Goal: Transaction & Acquisition: Purchase product/service

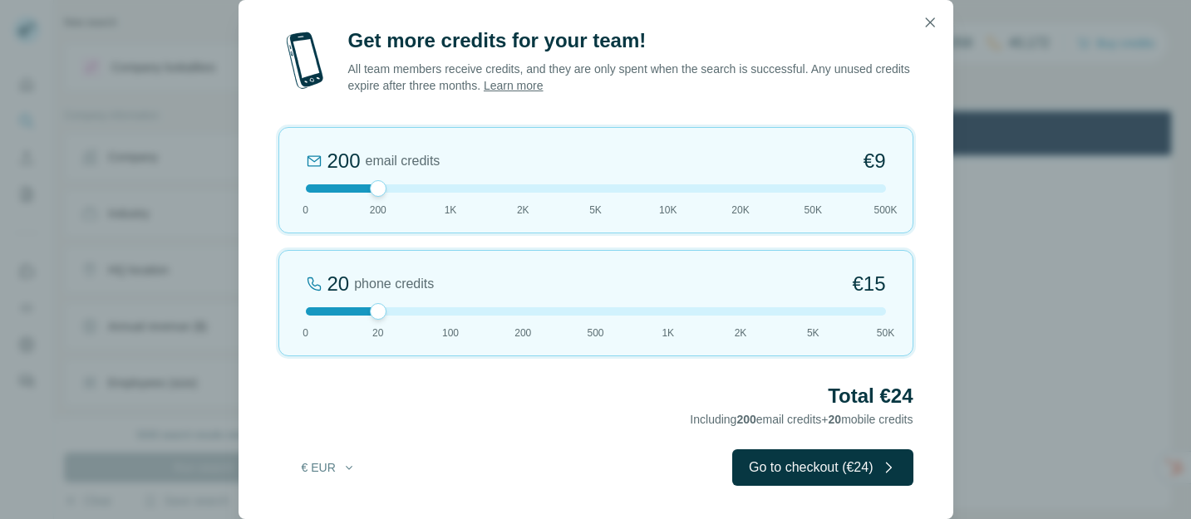
click at [450, 192] on div "200 email credits €9 0 200 1K 2K 5K 10K 20K 50K 500K" at bounding box center [595, 180] width 635 height 106
click at [522, 189] on div at bounding box center [596, 188] width 580 height 8
click at [597, 193] on div "2K email credits 5% Discount €80 0 200 1K 2K 5K 10K 20K 50K 500K" at bounding box center [595, 180] width 635 height 106
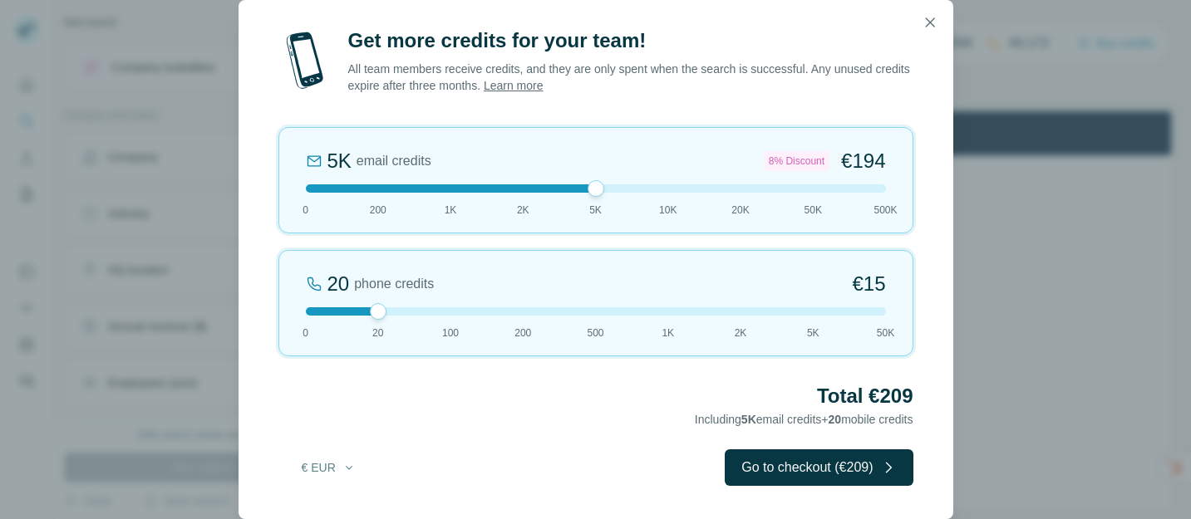
click at [670, 189] on div at bounding box center [596, 188] width 580 height 8
click at [745, 189] on div at bounding box center [596, 188] width 580 height 8
click at [451, 309] on div at bounding box center [596, 311] width 580 height 8
click at [526, 310] on div at bounding box center [596, 311] width 580 height 8
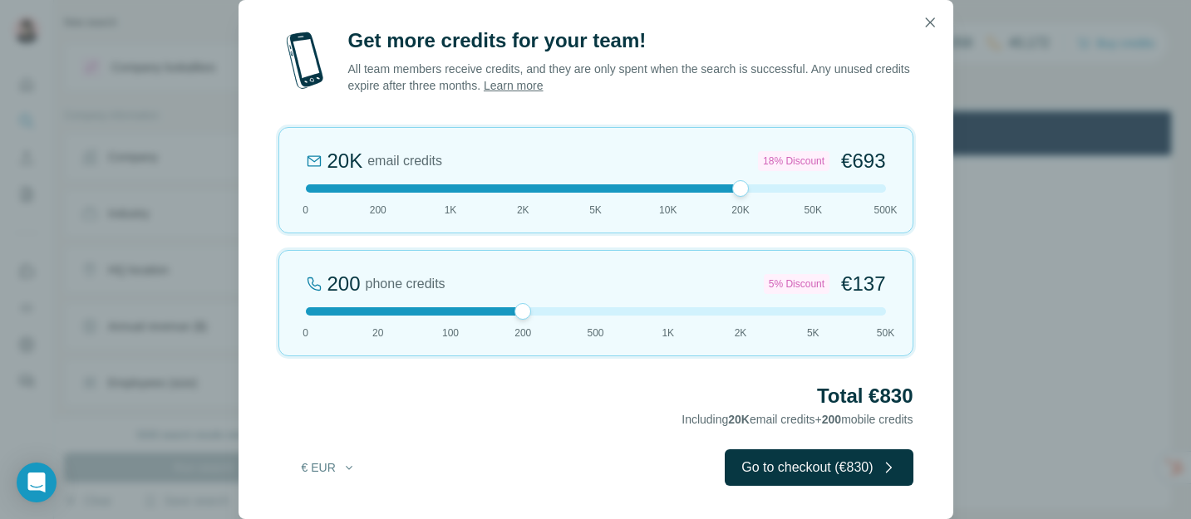
click at [593, 315] on div at bounding box center [596, 311] width 580 height 8
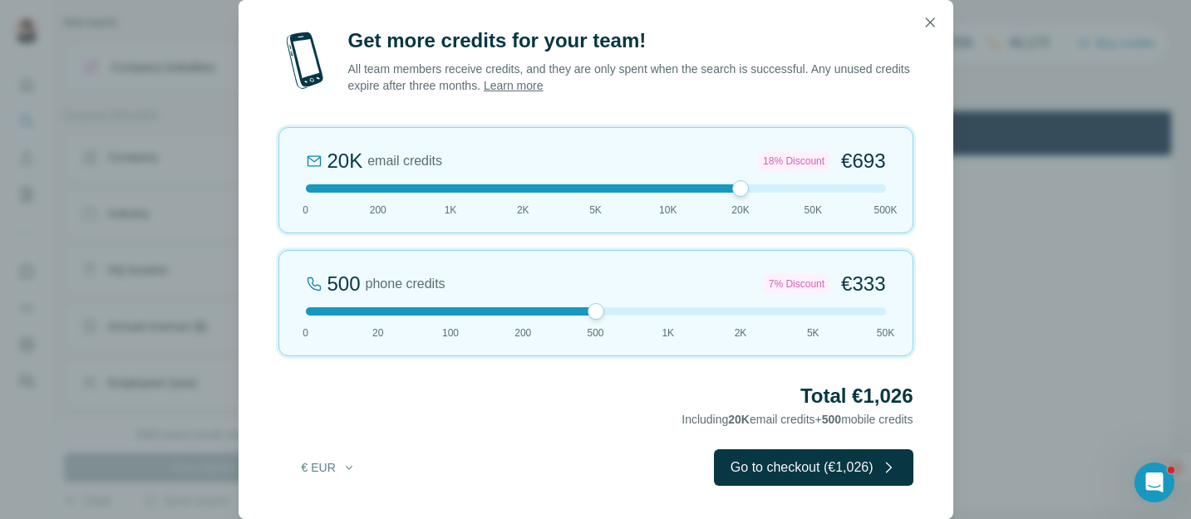
click at [744, 309] on div at bounding box center [596, 311] width 580 height 8
click at [454, 306] on div "2K phone credits 18% Discount €1,188 0 20 100 200 500 1K 2K 5K 50K" at bounding box center [595, 303] width 635 height 106
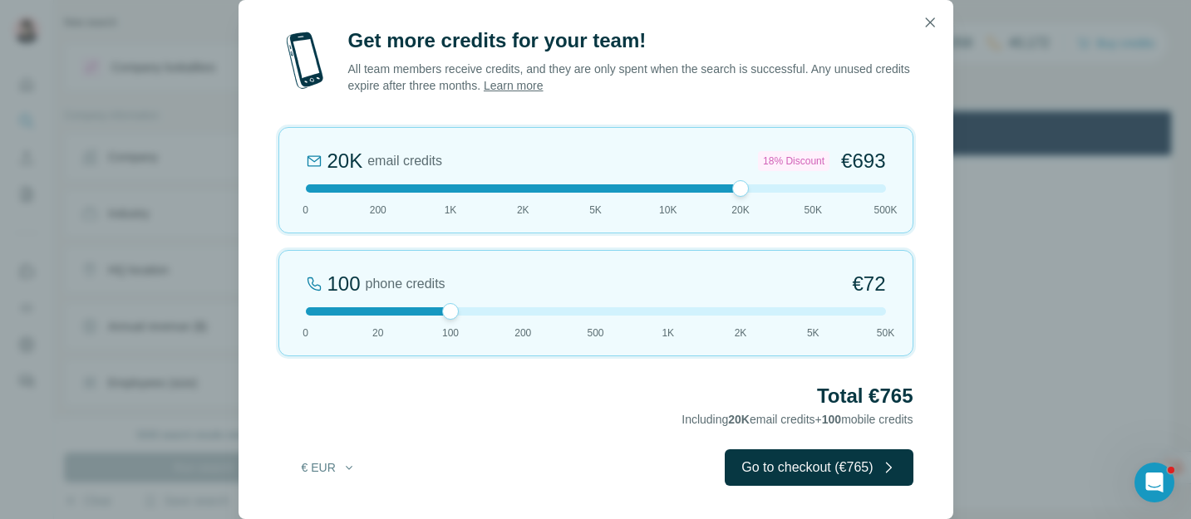
click at [525, 314] on div at bounding box center [596, 311] width 580 height 8
click at [596, 309] on div at bounding box center [596, 311] width 580 height 8
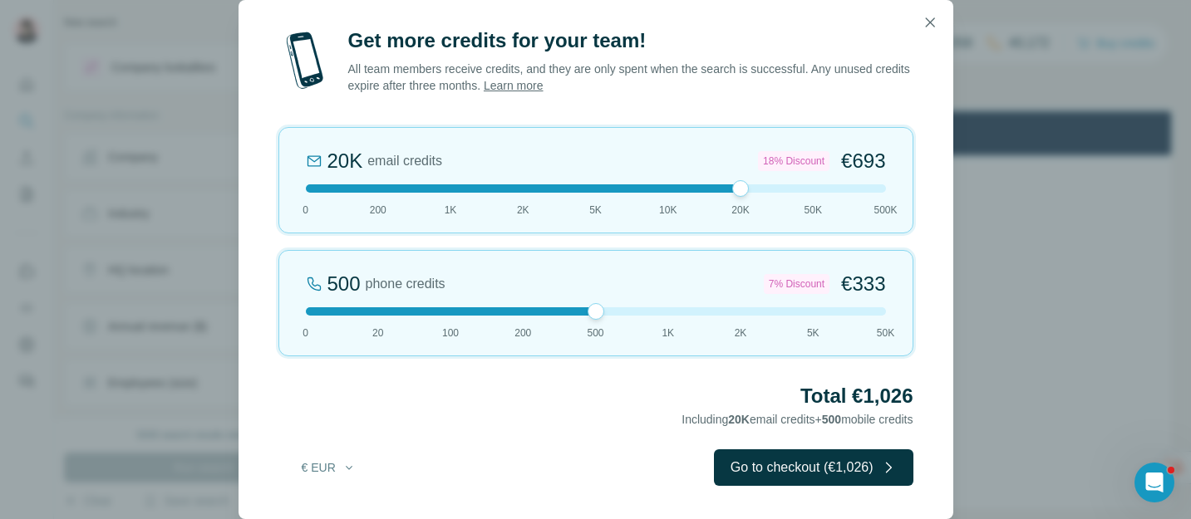
click at [671, 310] on div at bounding box center [596, 311] width 580 height 8
click at [743, 310] on div at bounding box center [596, 311] width 580 height 8
click at [811, 306] on div "2K phone credits 18% Discount €1,188 0 20 100 200 500 1K 2K 5K 50K" at bounding box center [595, 303] width 635 height 106
